Goal: Task Accomplishment & Management: Manage account settings

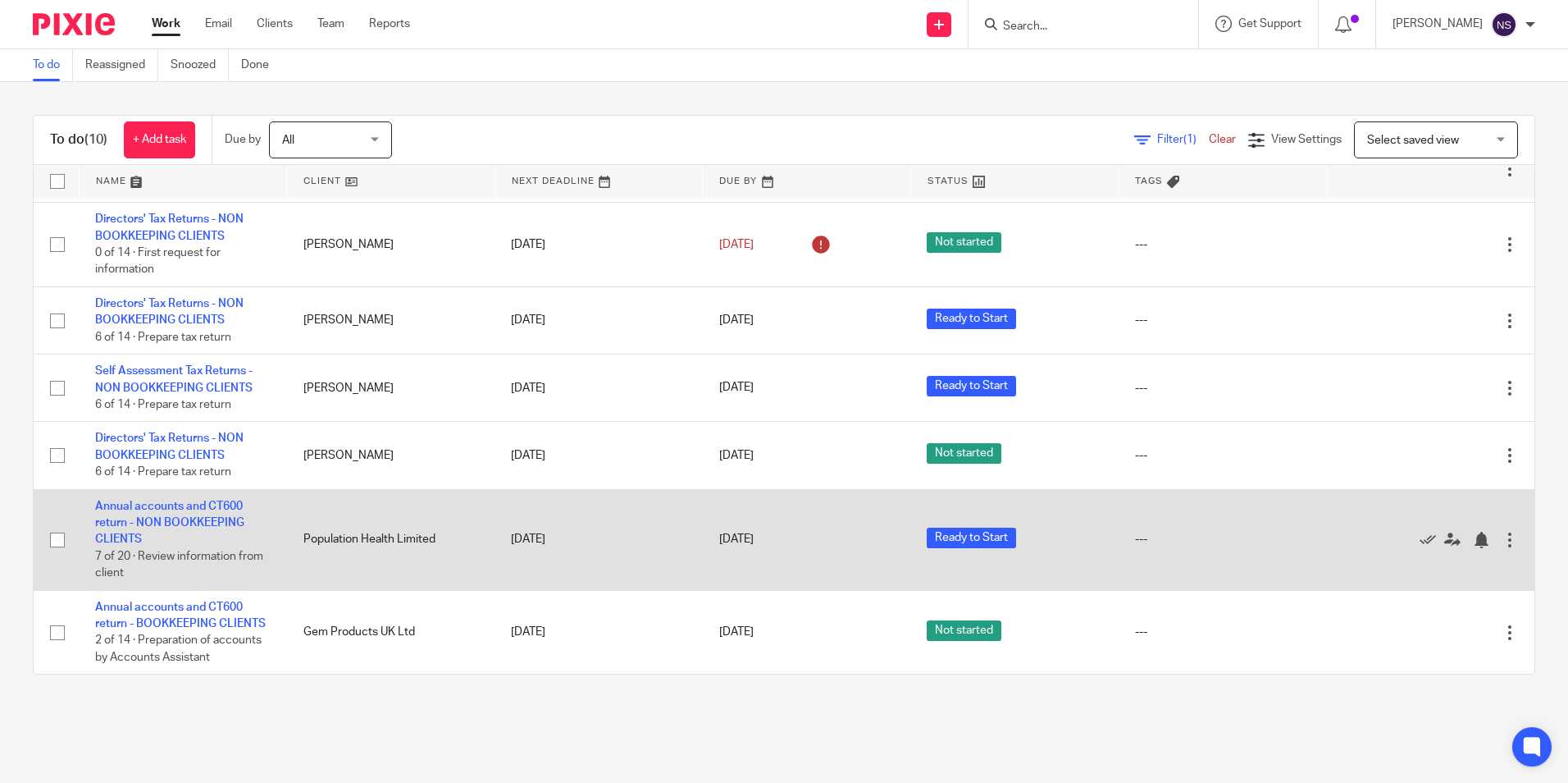
scroll to position [383, 0]
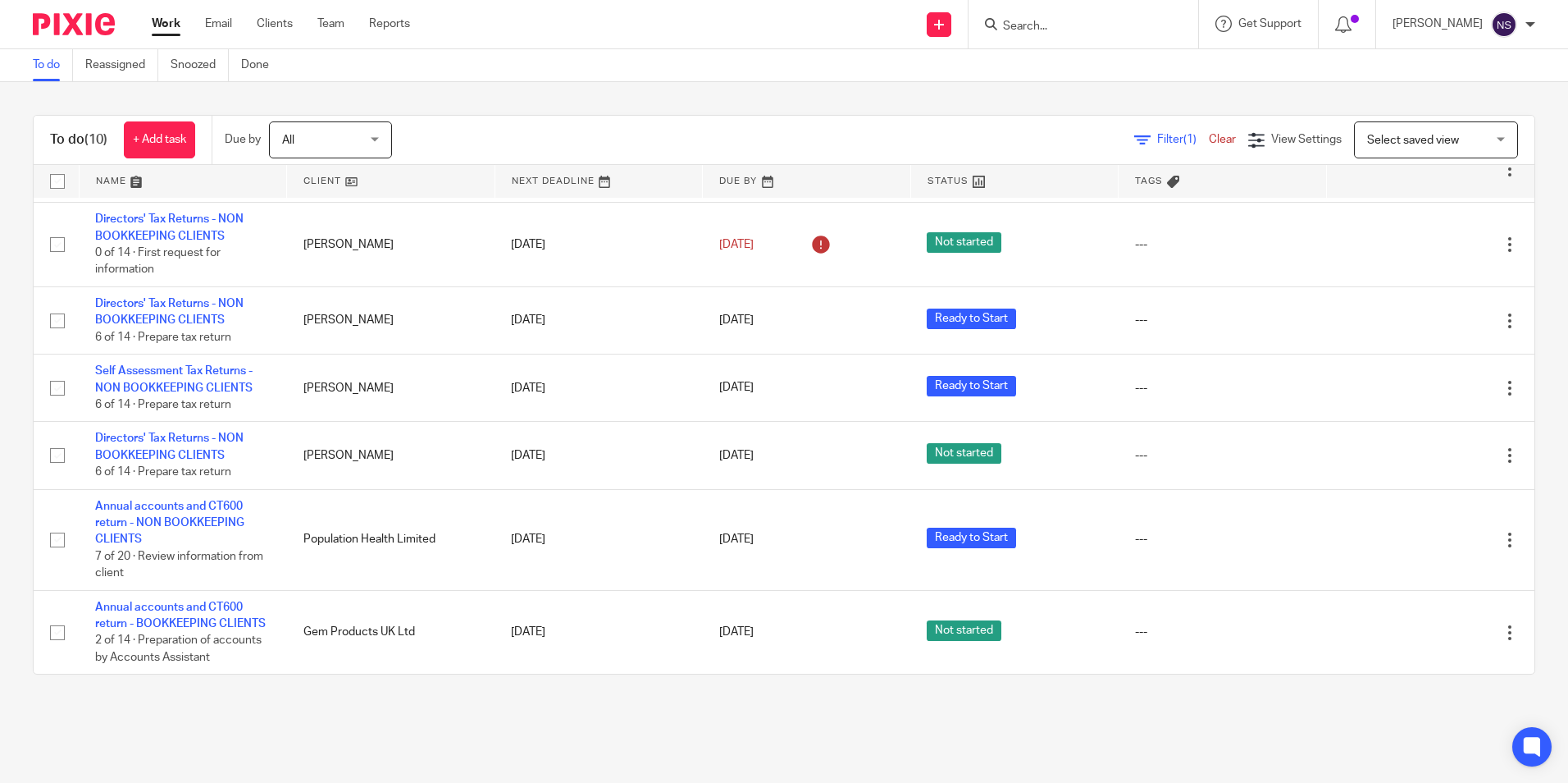
click at [1015, 746] on main "To do Reassigned Snoozed Done To do (10) + Add task Due by All All Today Tomorr…" at bounding box center [784, 392] width 1568 height 783
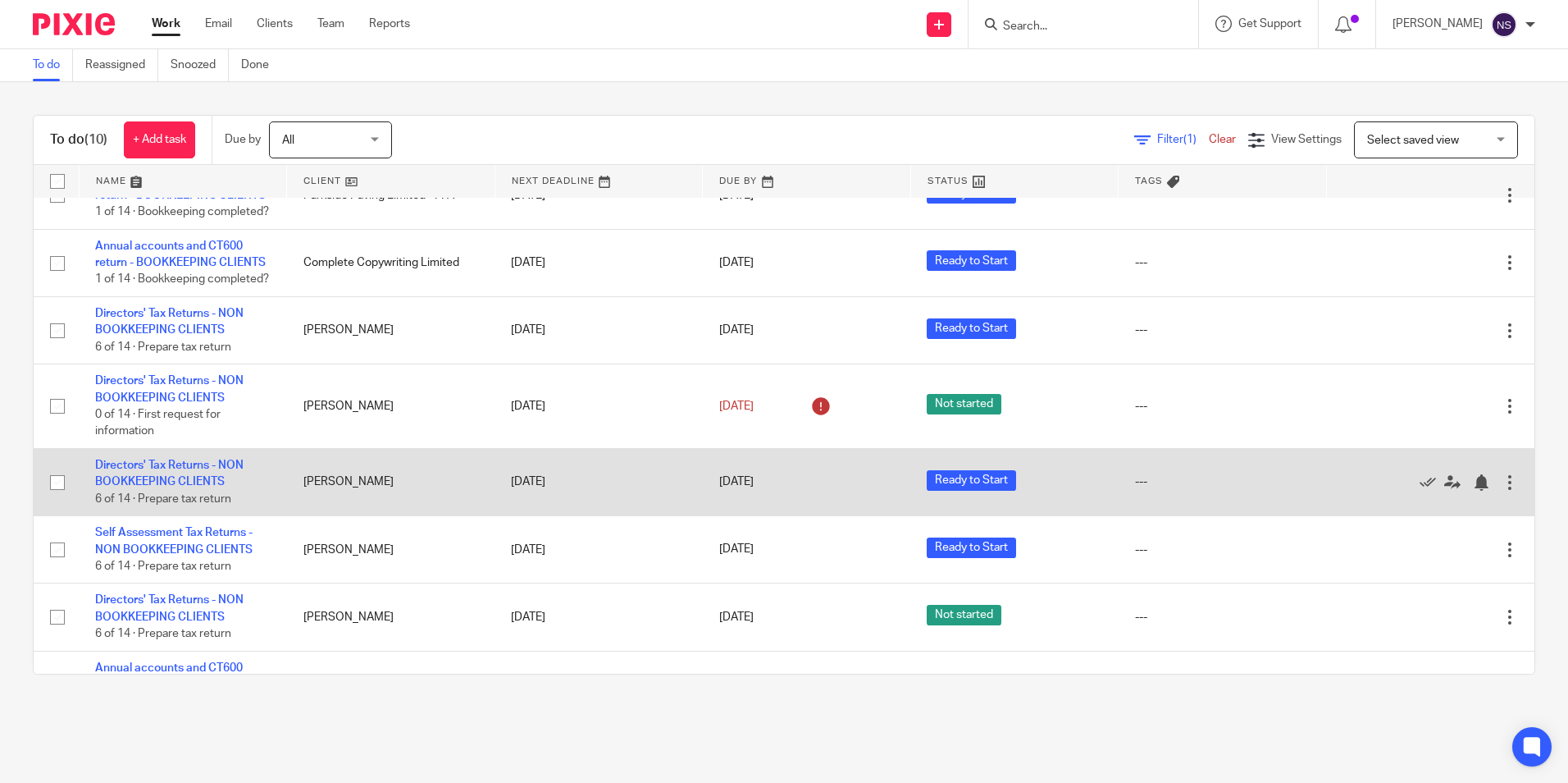
scroll to position [219, 0]
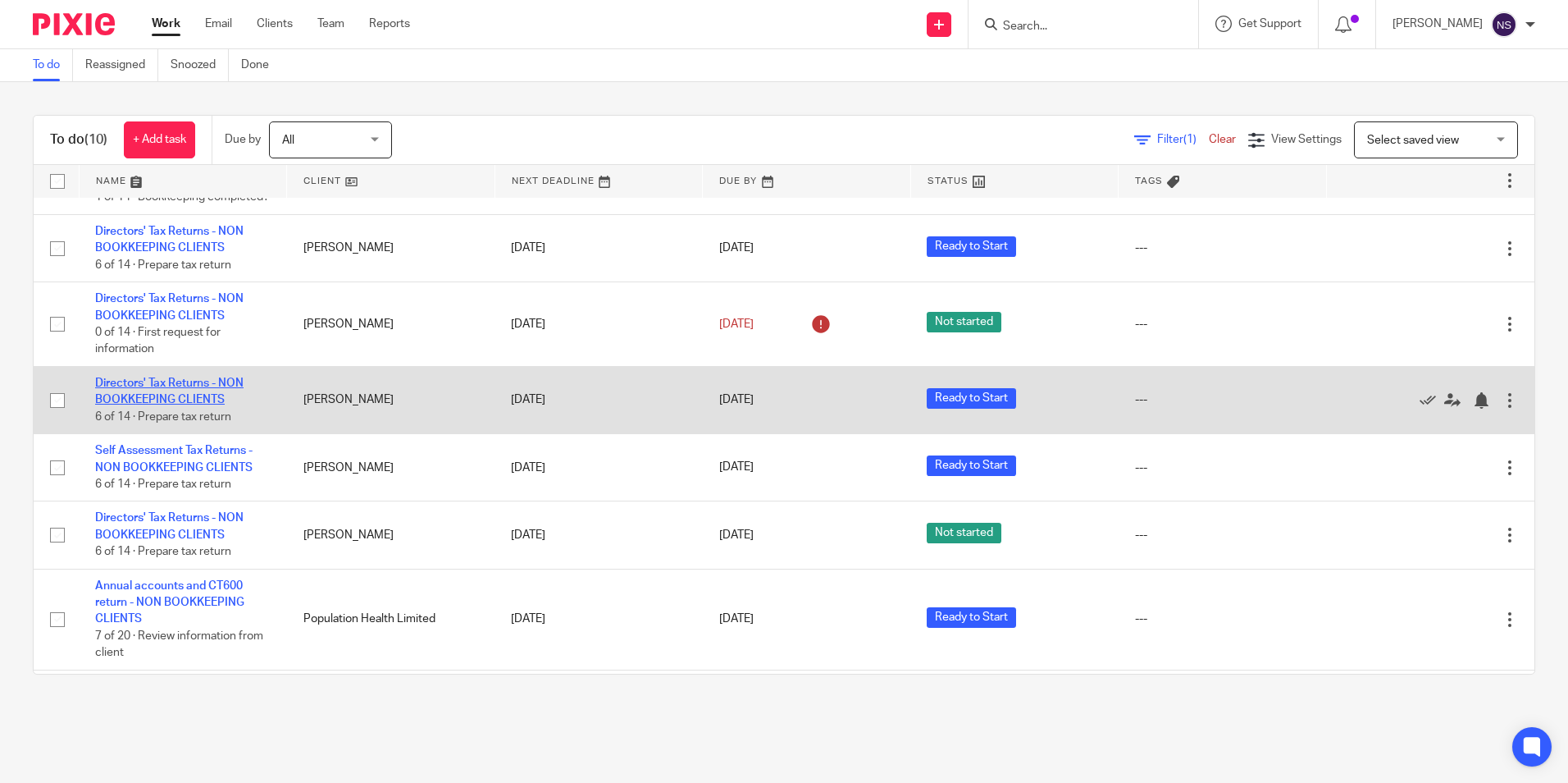
click at [207, 405] on link "Directors' Tax Returns - NON BOOKKEEPING CLIENTS" at bounding box center [169, 391] width 149 height 28
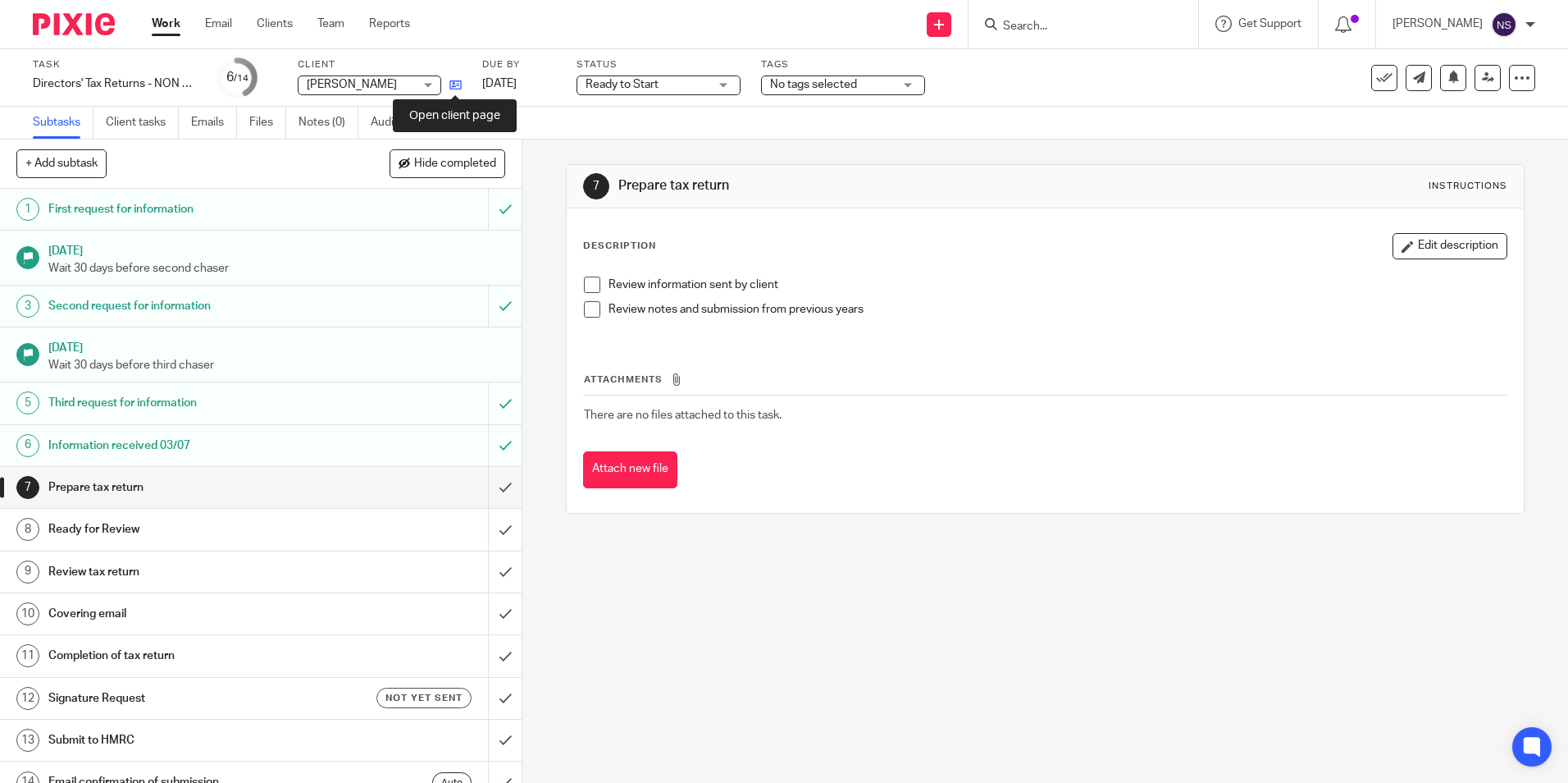
click at [457, 84] on icon at bounding box center [456, 85] width 13 height 13
click at [73, 29] on img at bounding box center [74, 24] width 82 height 22
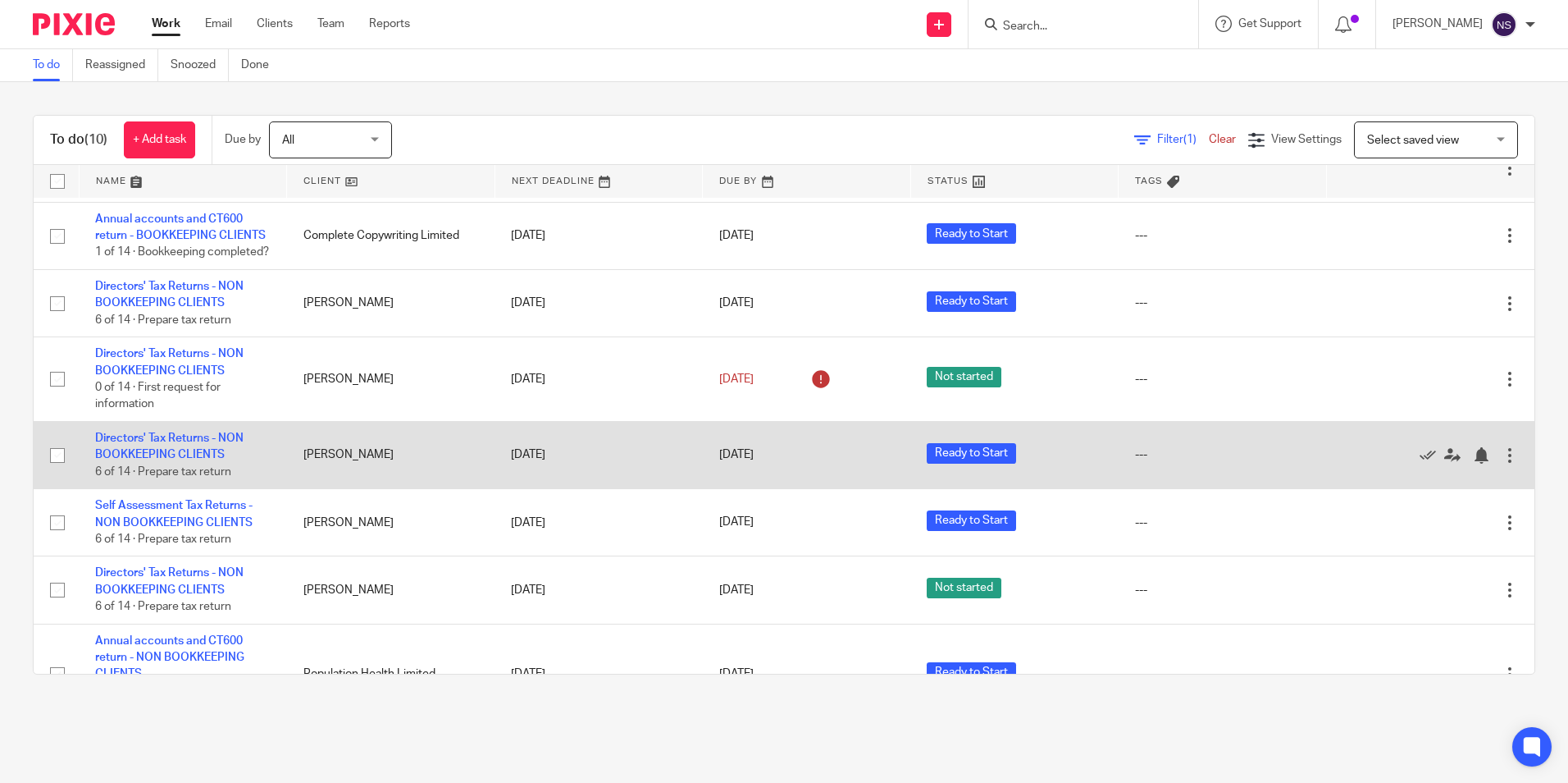
scroll to position [246, 0]
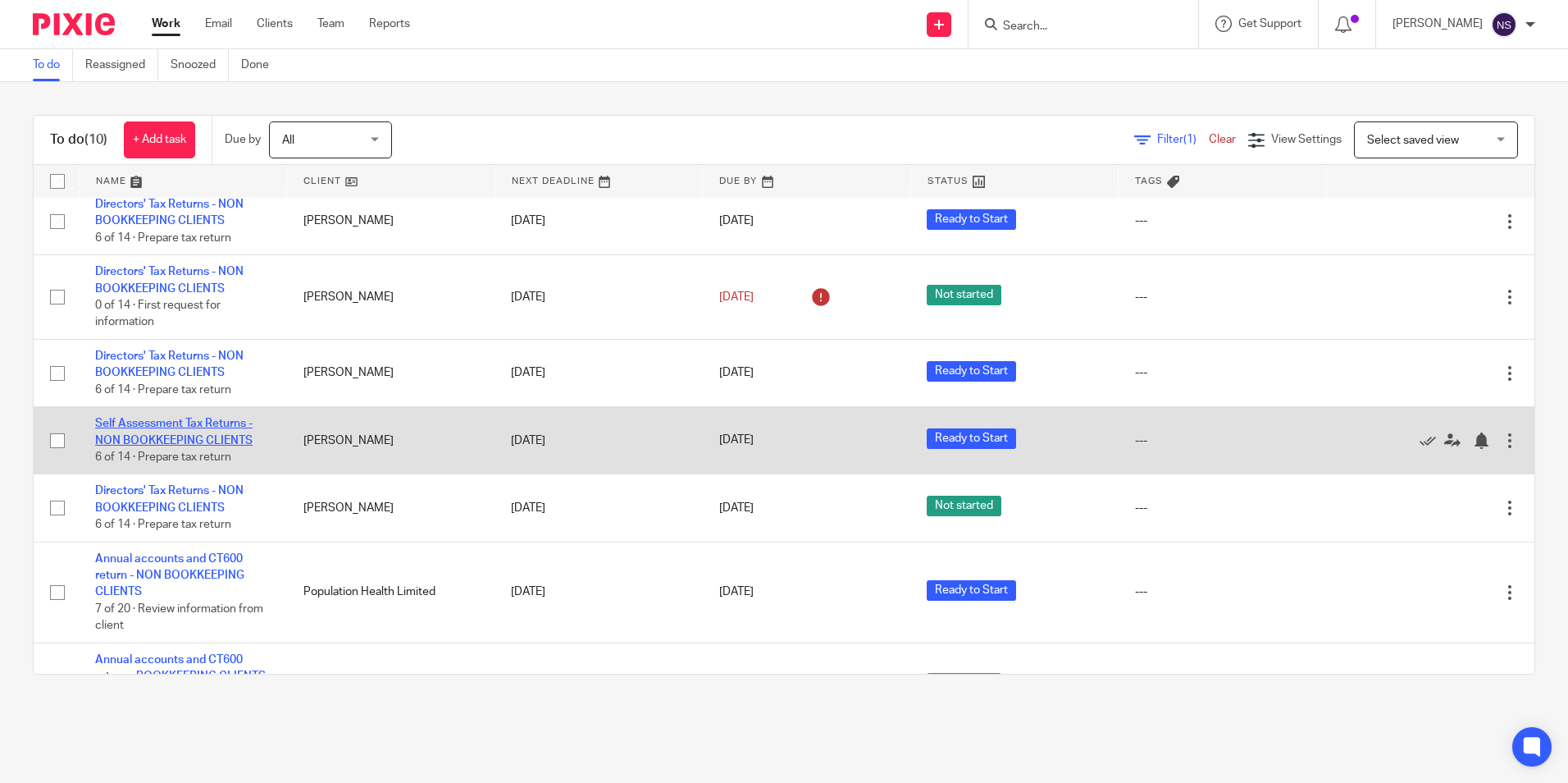
click at [161, 445] on link "Self Assessment Tax Returns - NON BOOKKEEPING CLIENTS" at bounding box center [174, 431] width 158 height 28
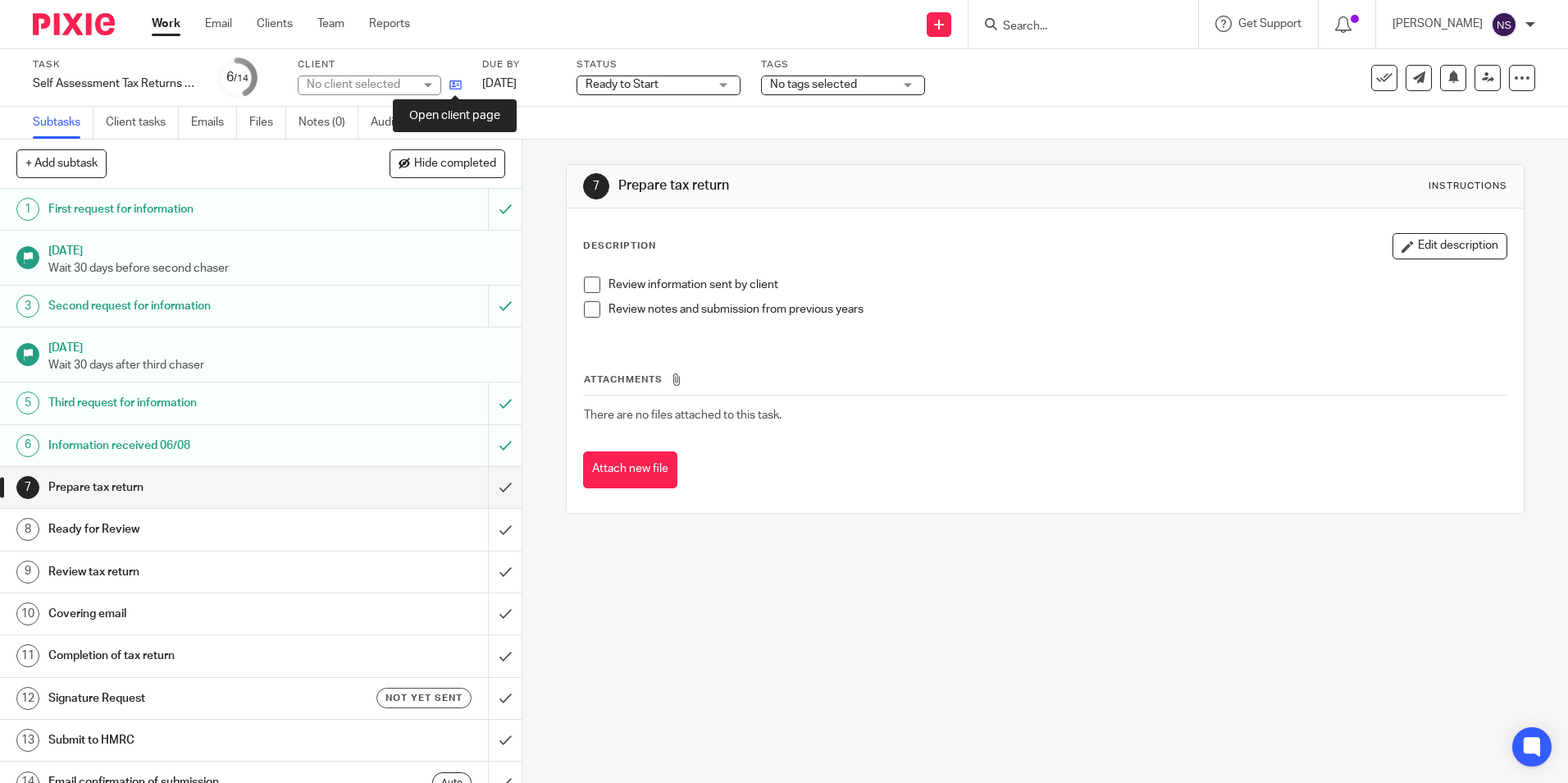
click at [458, 82] on icon at bounding box center [456, 85] width 13 height 13
click at [71, 24] on img at bounding box center [74, 24] width 82 height 22
